Goal: Transaction & Acquisition: Subscribe to service/newsletter

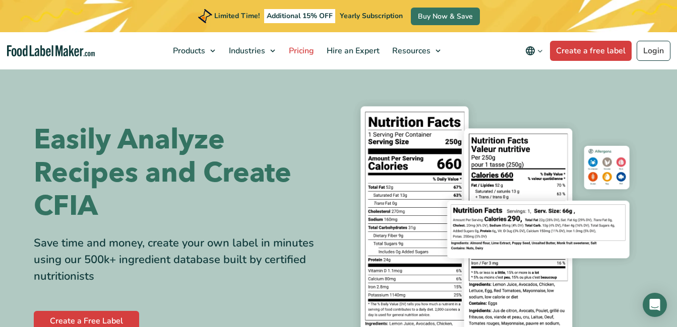
click at [295, 52] on span "Pricing" at bounding box center [300, 50] width 29 height 11
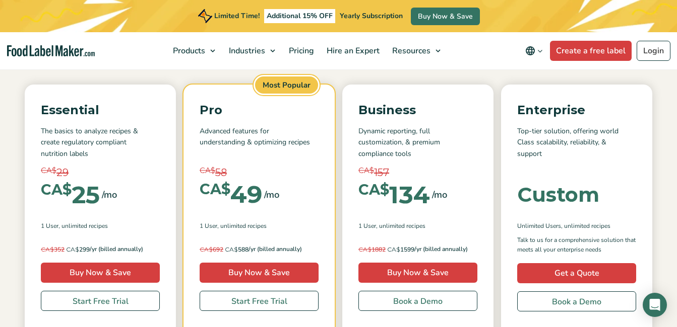
scroll to position [115, 0]
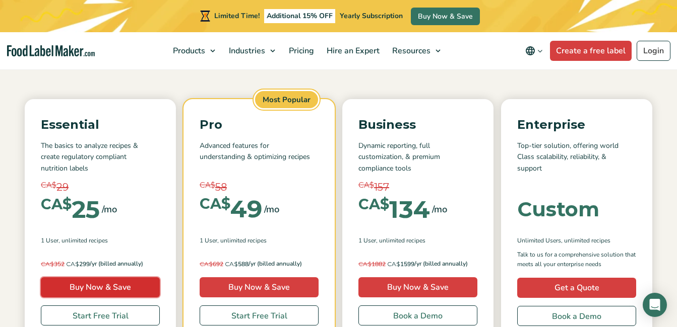
click at [128, 295] on link "Buy Now & Save" at bounding box center [100, 288] width 119 height 20
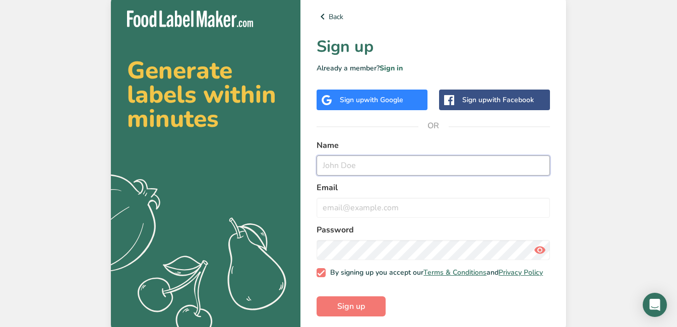
click at [336, 170] on input "text" at bounding box center [432, 166] width 233 height 20
type input "[PERSON_NAME][DEMOGRAPHIC_DATA]"
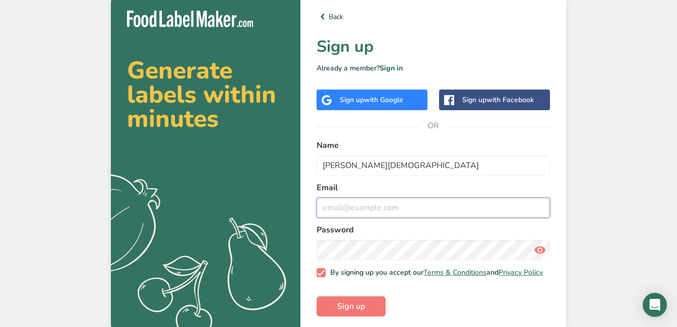
click at [329, 212] on input "email" at bounding box center [432, 208] width 233 height 20
type input "[EMAIL_ADDRESS][DOMAIN_NAME]"
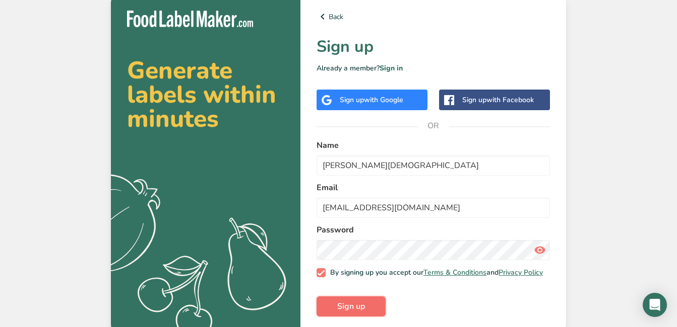
click at [347, 313] on span "Sign up" at bounding box center [351, 307] width 28 height 12
